Goal: Download file/media

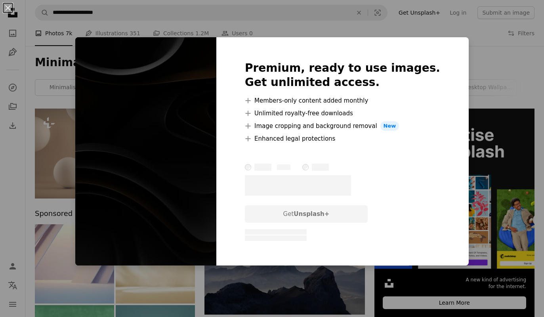
scroll to position [3188, 0]
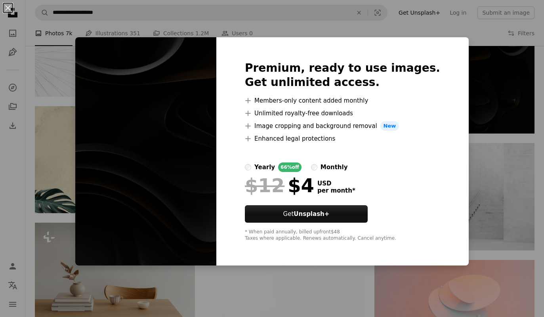
click at [47, 197] on div "An X shape Premium, ready to use images. Get unlimited access. A plus sign Memb…" at bounding box center [272, 158] width 544 height 317
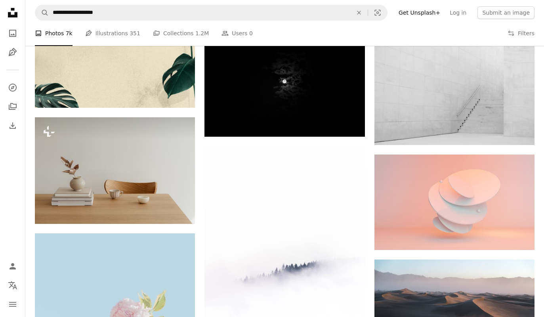
scroll to position [3293, 0]
click at [309, 95] on img at bounding box center [285, 83] width 160 height 107
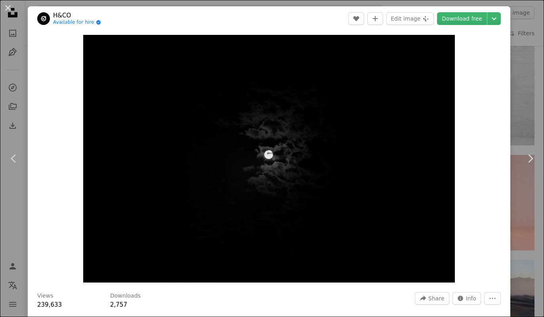
click at [12, 9] on button "An X shape" at bounding box center [8, 8] width 10 height 10
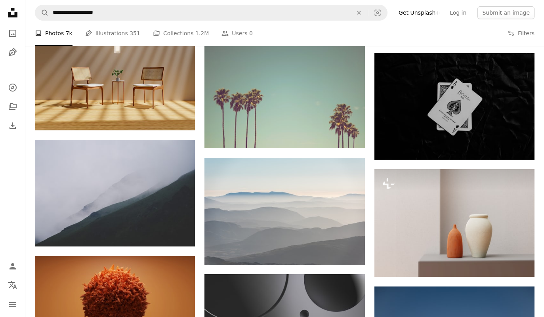
scroll to position [3735, 0]
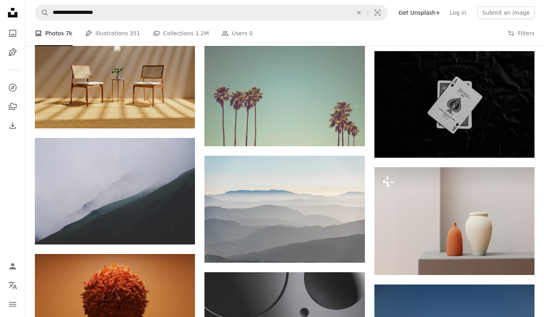
click at [418, 91] on img at bounding box center [455, 104] width 160 height 107
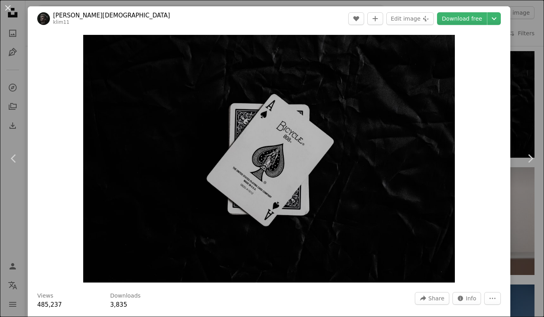
click at [11, 7] on button "An X shape" at bounding box center [8, 8] width 10 height 10
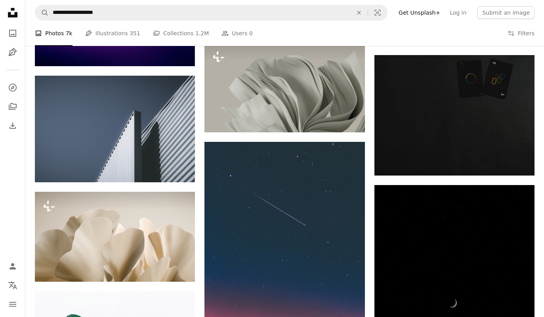
scroll to position [7388, 0]
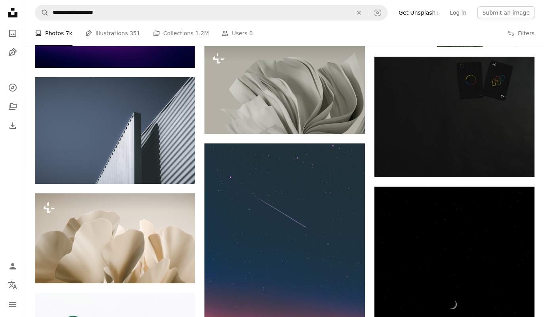
click at [495, 115] on img at bounding box center [455, 117] width 160 height 120
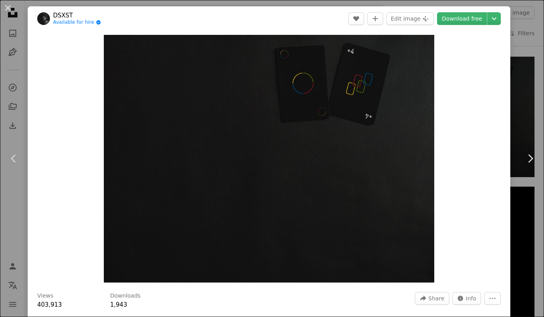
click at [12, 7] on button "An X shape" at bounding box center [8, 8] width 10 height 10
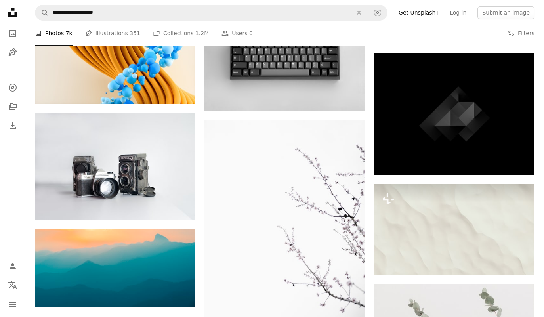
scroll to position [8478, 0]
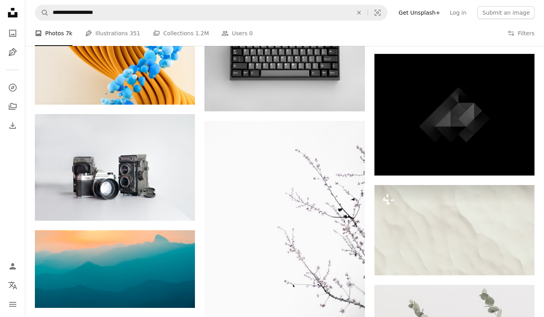
click at [464, 111] on img at bounding box center [455, 115] width 160 height 122
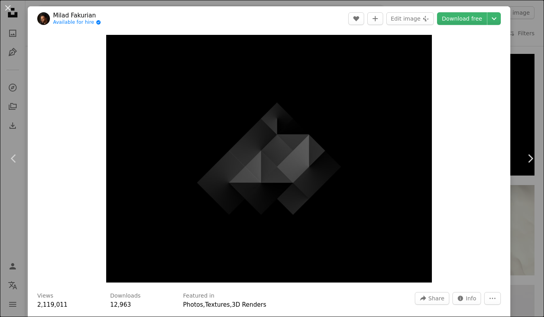
click at [5, 10] on button "An X shape" at bounding box center [8, 8] width 10 height 10
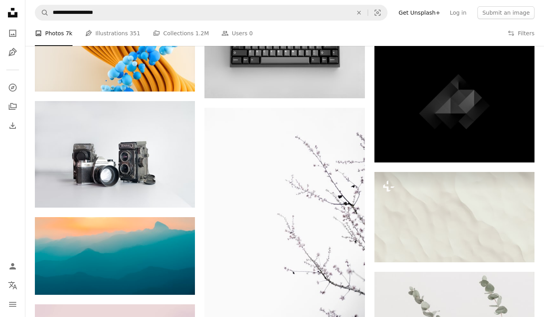
scroll to position [8490, 0]
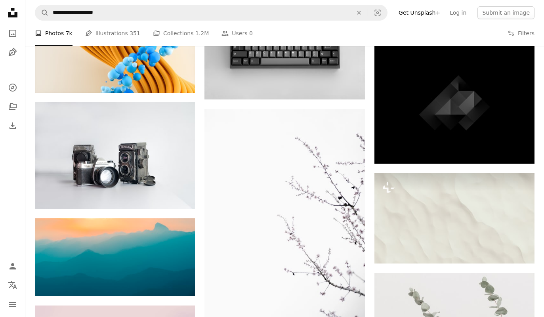
click at [83, 166] on img at bounding box center [115, 155] width 160 height 107
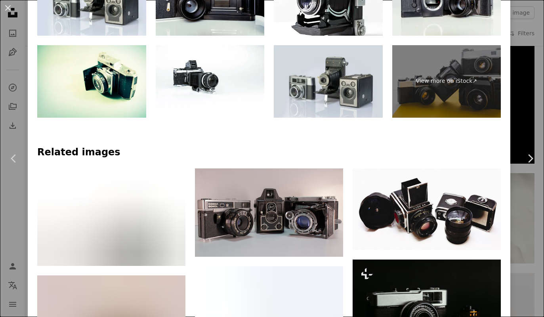
scroll to position [427, 0]
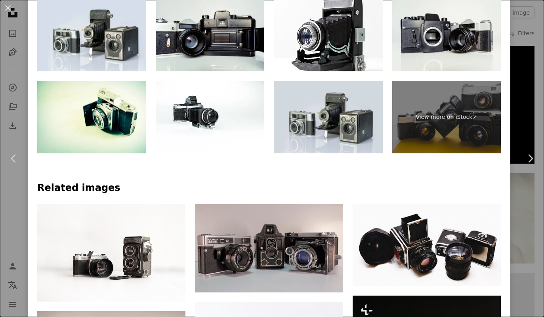
click at [6, 6] on button "An X shape" at bounding box center [8, 8] width 10 height 10
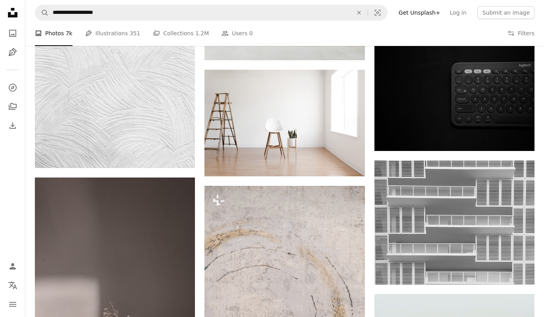
scroll to position [12441, 0]
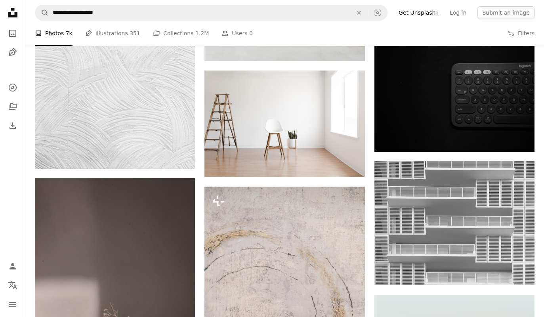
click at [497, 95] on img at bounding box center [455, 98] width 160 height 107
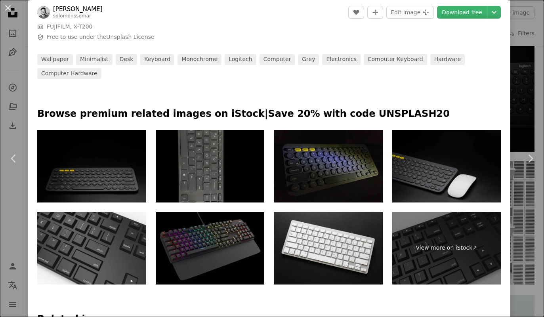
scroll to position [314, 0]
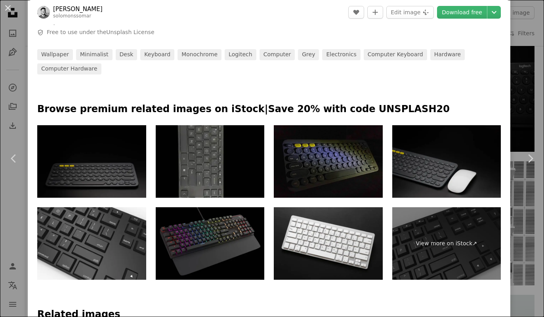
click at [12, 10] on button "An X shape" at bounding box center [8, 8] width 10 height 10
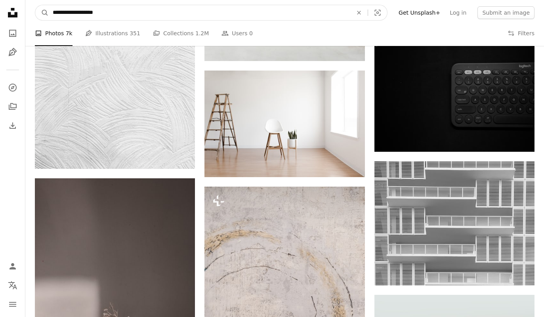
click at [148, 15] on input "**********" at bounding box center [200, 12] width 302 height 15
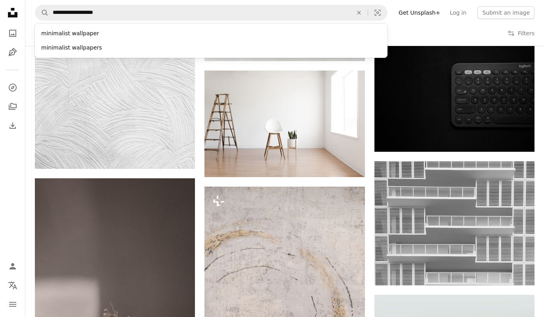
click at [364, 16] on button "An X shape" at bounding box center [358, 12] width 17 height 15
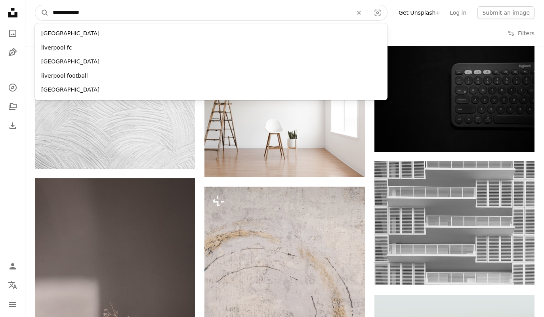
type input "**********"
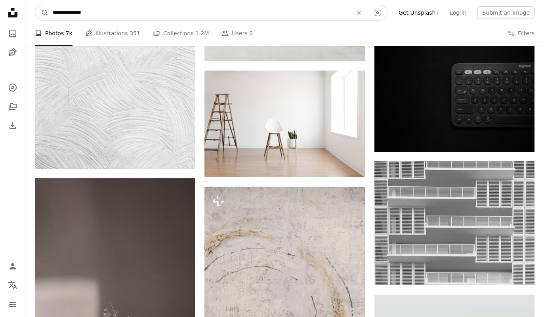
click at [42, 13] on button "A magnifying glass" at bounding box center [41, 12] width 13 height 15
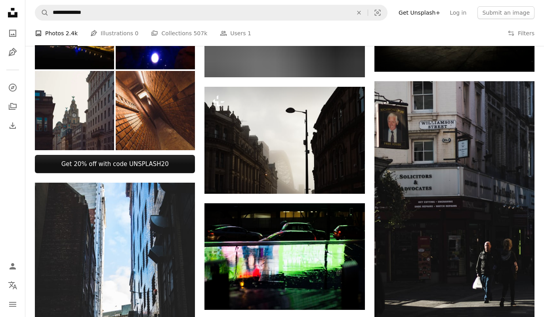
scroll to position [363, 0]
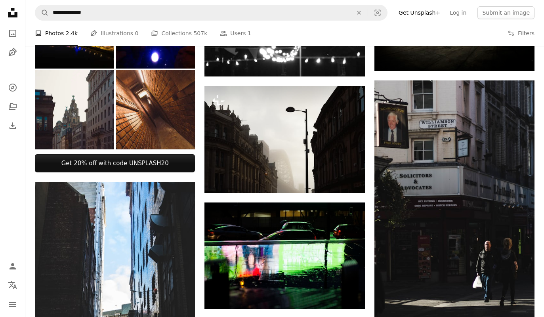
click at [308, 136] on img at bounding box center [285, 139] width 160 height 107
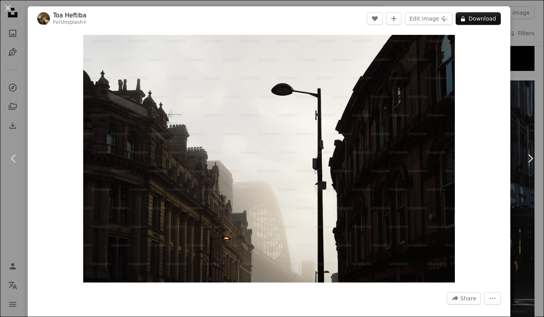
scroll to position [0, 792]
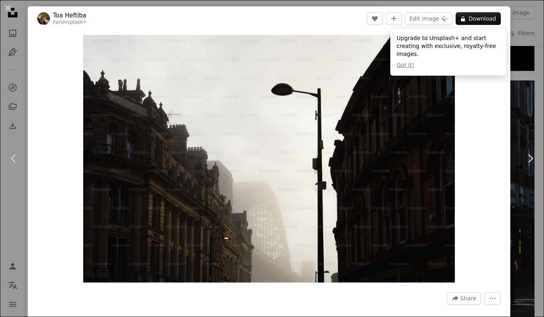
click at [11, 7] on button "An X shape" at bounding box center [8, 8] width 10 height 10
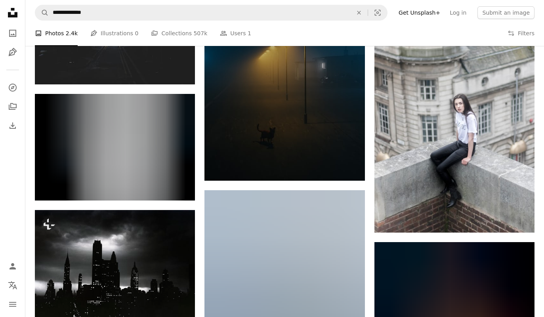
scroll to position [696, 0]
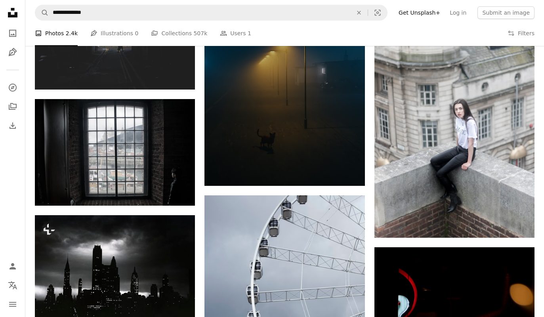
click at [60, 155] on img at bounding box center [115, 152] width 160 height 107
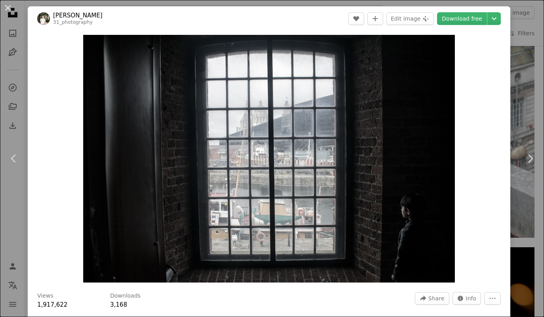
click at [479, 14] on link "Download free" at bounding box center [462, 18] width 50 height 13
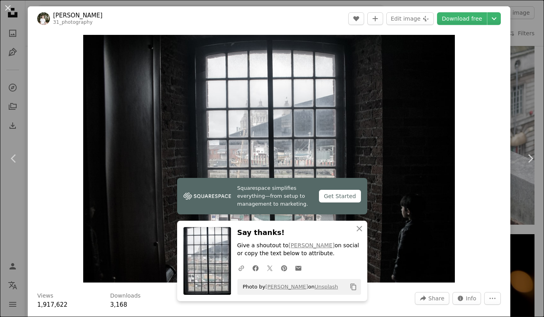
click at [12, 8] on button "An X shape" at bounding box center [8, 8] width 10 height 10
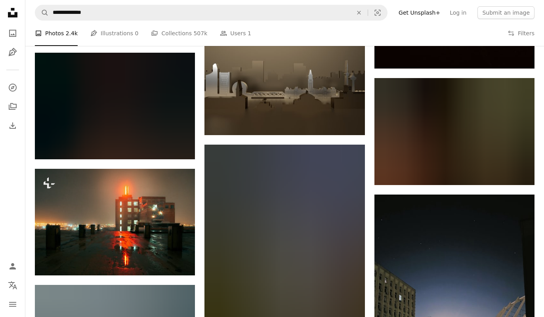
scroll to position [3488, 0]
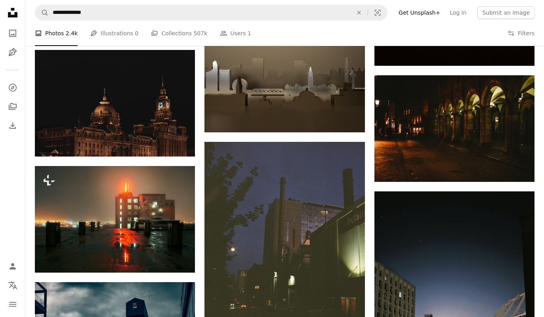
click at [156, 101] on img at bounding box center [115, 103] width 160 height 107
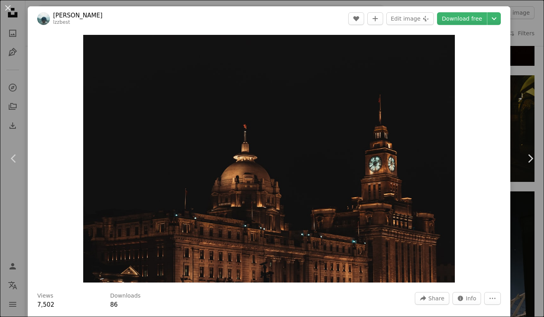
click at [13, 7] on button "An X shape" at bounding box center [8, 8] width 10 height 10
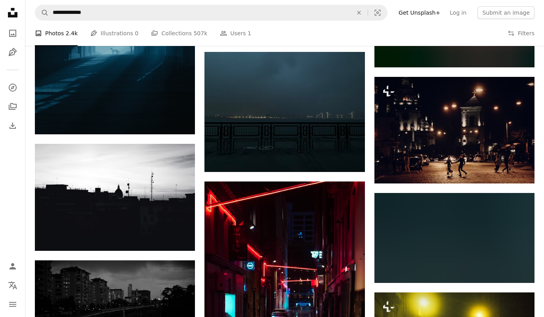
scroll to position [4765, 0]
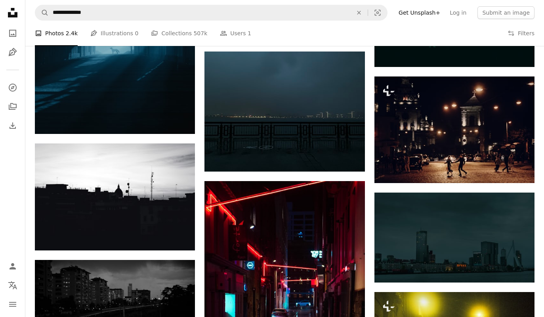
click at [456, 132] on img at bounding box center [455, 130] width 160 height 107
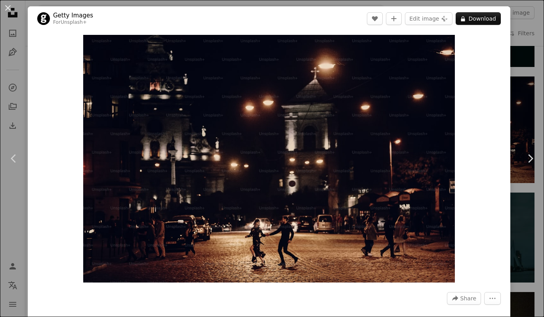
click at [13, 7] on button "An X shape" at bounding box center [8, 8] width 10 height 10
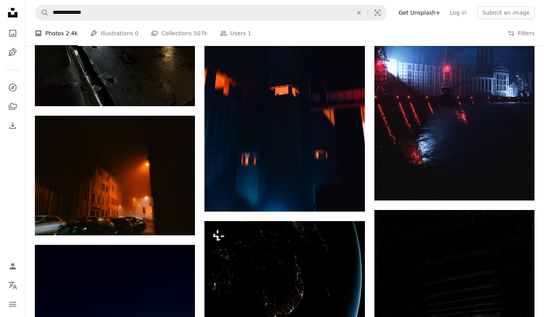
scroll to position [5814, 0]
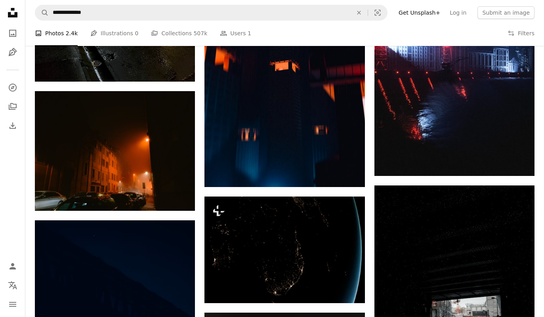
click at [368, 13] on icon "An X shape" at bounding box center [358, 13] width 17 height 6
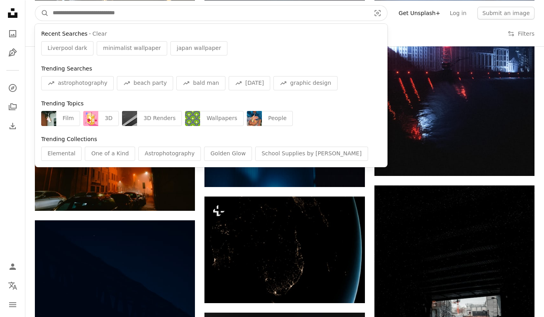
scroll to position [5814, 0]
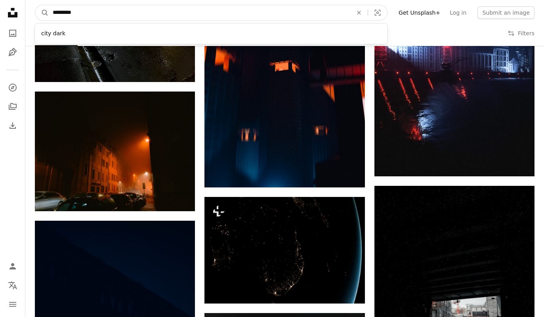
type input "*********"
click at [42, 12] on button "A magnifying glass" at bounding box center [41, 12] width 13 height 15
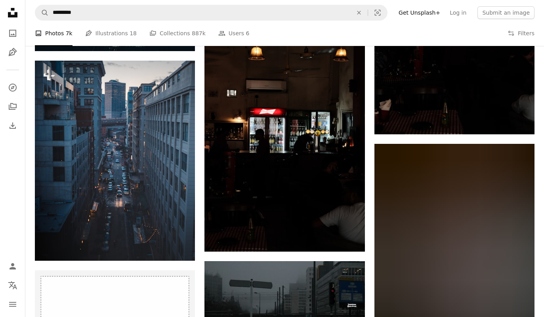
scroll to position [1152, 0]
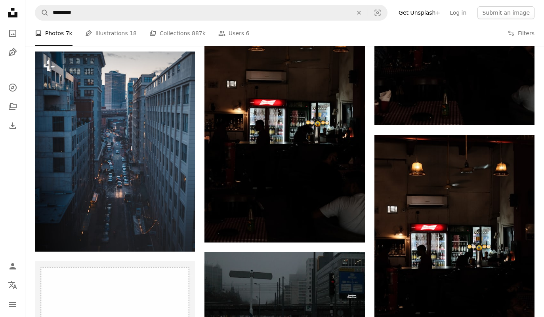
click at [467, 241] on img at bounding box center [455, 255] width 160 height 241
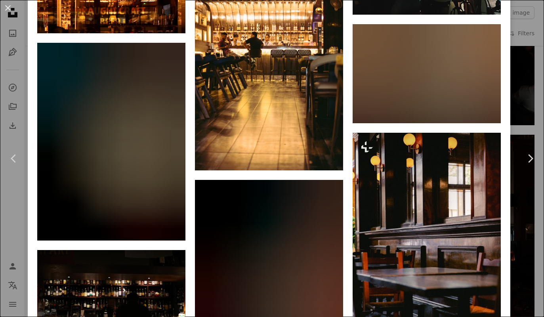
scroll to position [1490, 0]
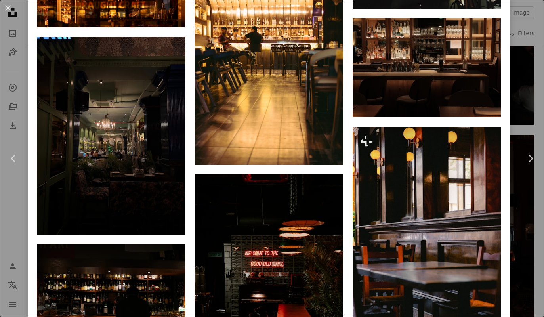
click at [454, 117] on img at bounding box center [427, 67] width 148 height 99
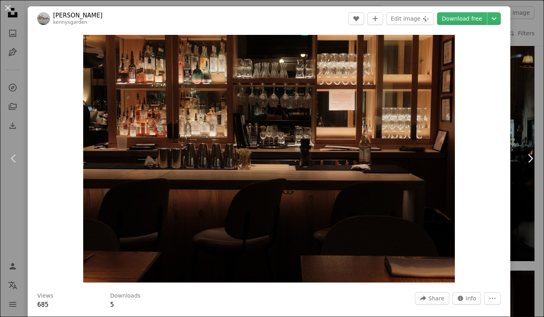
scroll to position [1016, 0]
click at [482, 20] on link "Download free" at bounding box center [462, 18] width 50 height 13
